Goal: Task Accomplishment & Management: Manage account settings

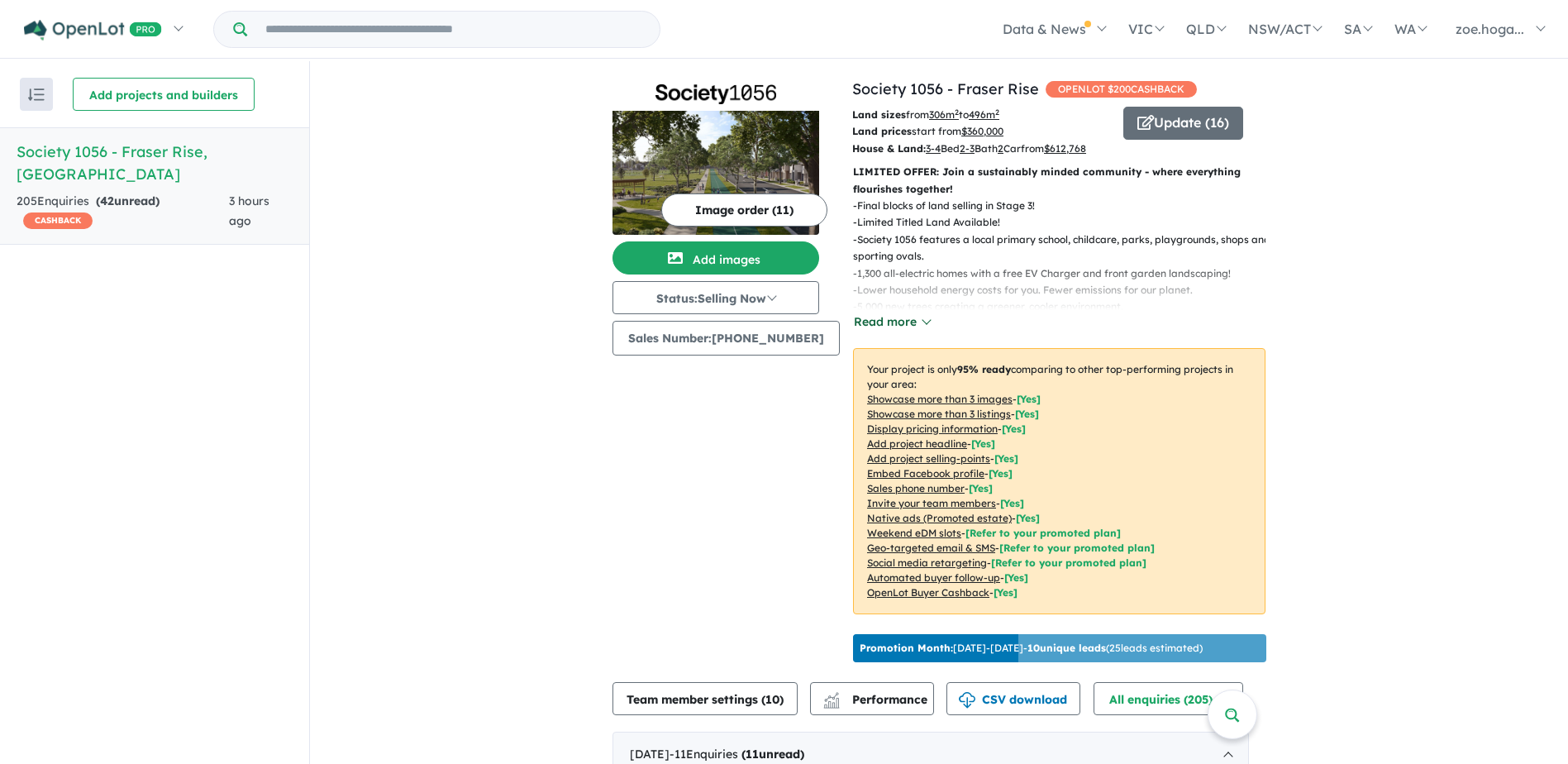
click at [894, 332] on button "Read more" at bounding box center [891, 322] width 78 height 19
